Goal: Task Accomplishment & Management: Manage account settings

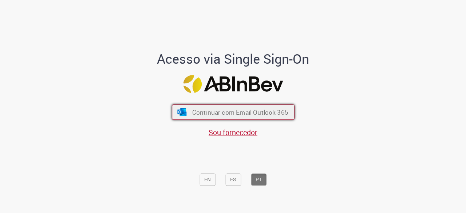
click at [251, 108] on button "Continuar com Email Outlook 365" at bounding box center [233, 111] width 123 height 15
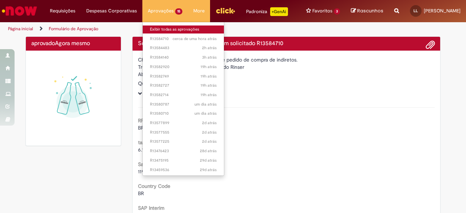
click at [149, 27] on link "Exibir todas as aprovações" at bounding box center [183, 29] width 81 height 8
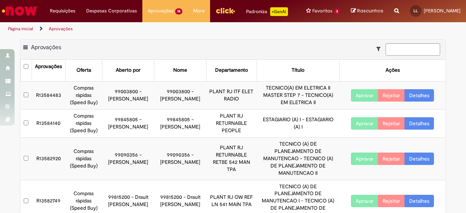
scroll to position [4, 0]
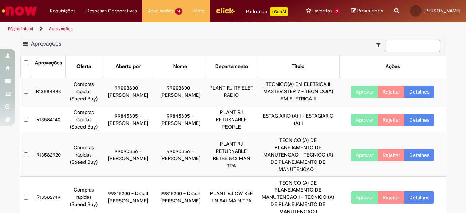
click at [414, 98] on link "Detalhes" at bounding box center [419, 92] width 29 height 12
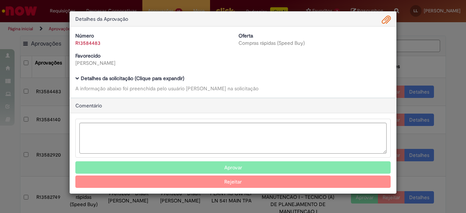
click at [462, 88] on div "Detalhes da Aprovação Número R13584483 Oferta Compras rápidas (Speed Buy) Favor…" at bounding box center [233, 106] width 466 height 213
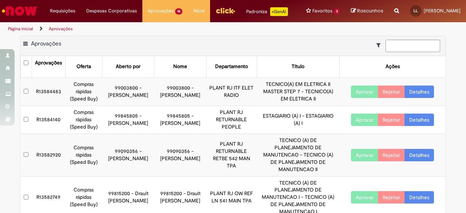
click at [417, 98] on link "Detalhes" at bounding box center [419, 92] width 29 height 12
click at [425, 98] on link "Detalhes" at bounding box center [419, 92] width 29 height 12
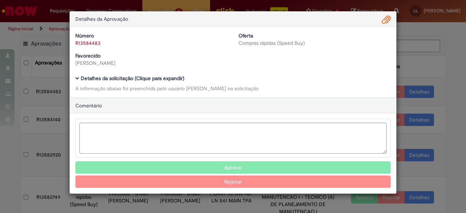
click at [75, 80] on span "Ambev Approval Modal" at bounding box center [77, 78] width 4 height 4
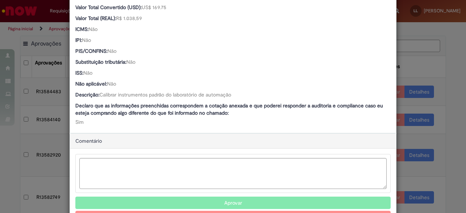
scroll to position [508, 0]
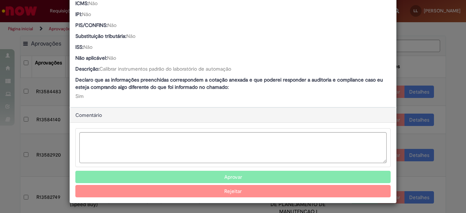
click at [438, 82] on div "Detalhes da Aprovação Número R13584483 Oferta Compras rápidas (Speed Buy) Favor…" at bounding box center [233, 106] width 466 height 213
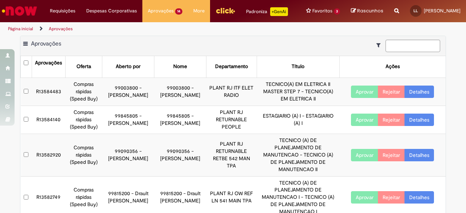
scroll to position [508, 0]
click at [356, 161] on button "Aprovar" at bounding box center [364, 155] width 27 height 12
